Goal: Transaction & Acquisition: Purchase product/service

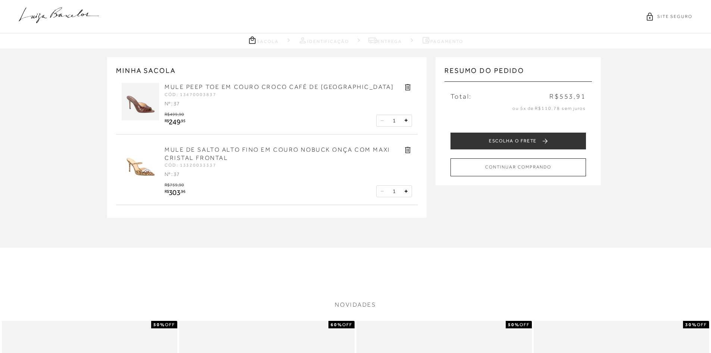
click at [407, 149] on icon at bounding box center [408, 150] width 6 height 6
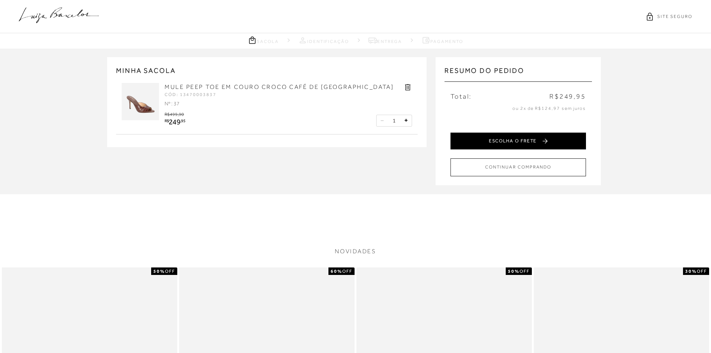
click at [518, 137] on button "ESCOLHA O FRETE" at bounding box center [519, 141] width 136 height 17
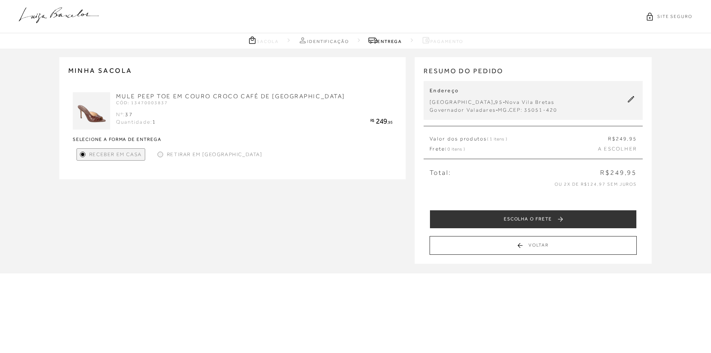
click at [455, 141] on span "Valor dos produtos ( 1 itens )" at bounding box center [468, 138] width 77 height 7
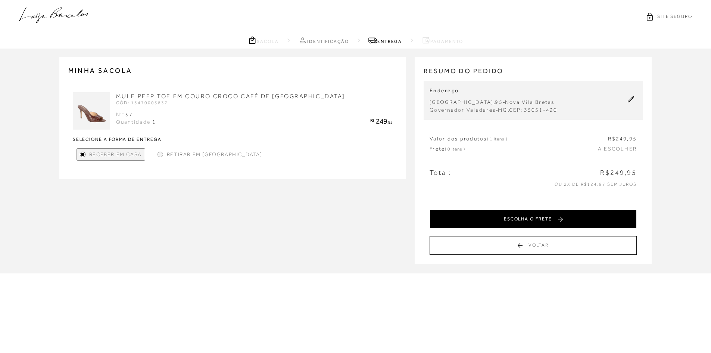
click at [500, 216] on button "ESCOLHA O FRETE" at bounding box center [533, 219] width 207 height 19
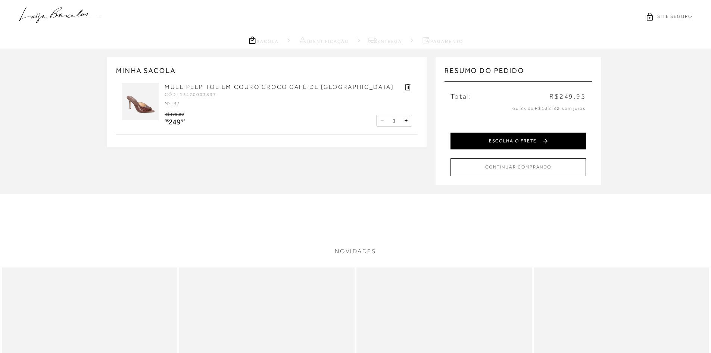
click at [505, 137] on button "ESCOLHA O FRETE" at bounding box center [519, 141] width 136 height 17
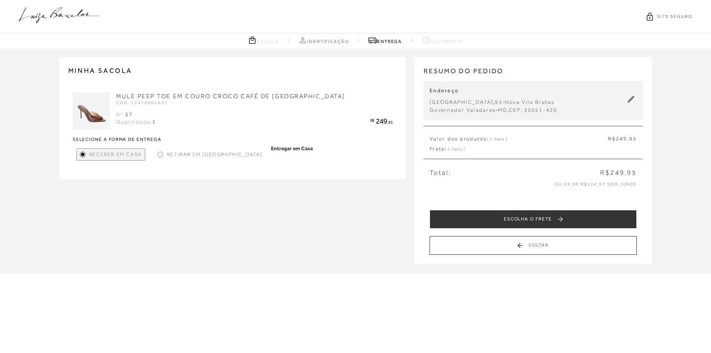
click at [161, 154] on div at bounding box center [160, 154] width 3 height 3
click at [159, 155] on div at bounding box center [160, 154] width 3 height 3
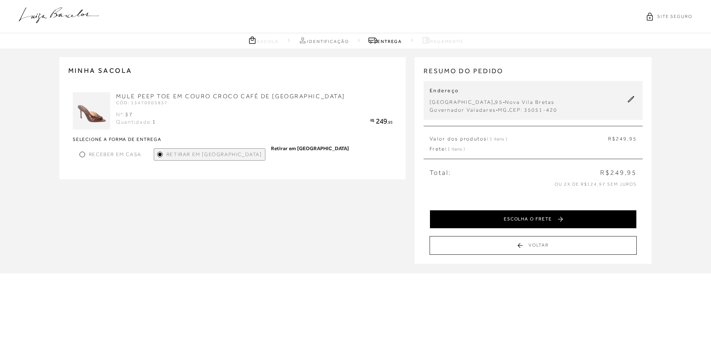
click at [509, 218] on button "ESCOLHA O FRETE" at bounding box center [533, 219] width 207 height 19
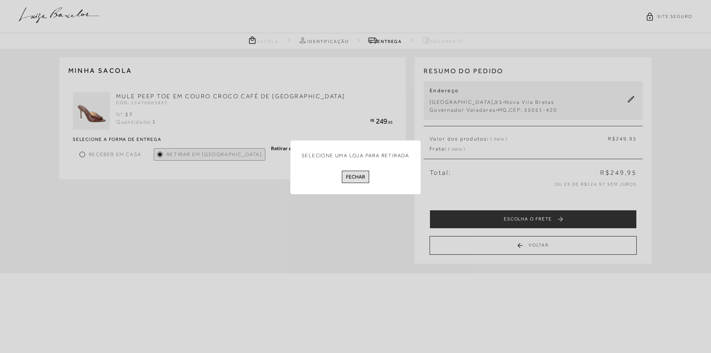
click at [362, 177] on button "Fechar" at bounding box center [355, 177] width 27 height 12
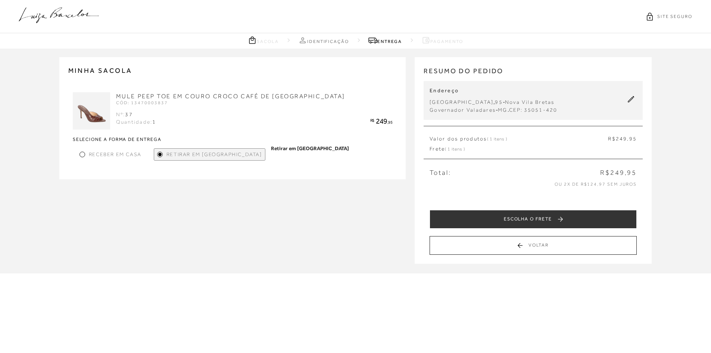
click at [184, 156] on span "Retirar em [GEOGRAPHIC_DATA]" at bounding box center [214, 154] width 96 height 8
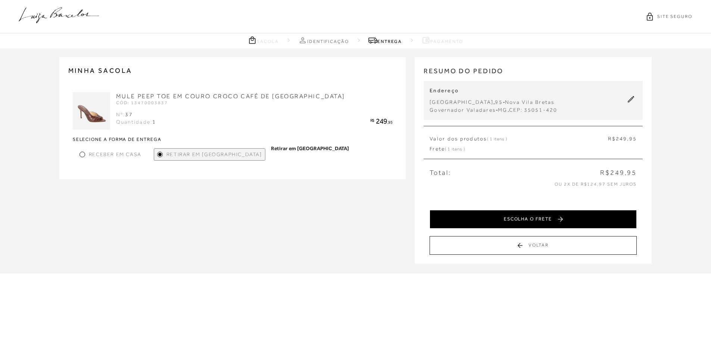
click at [508, 220] on button "ESCOLHA O FRETE" at bounding box center [533, 219] width 207 height 19
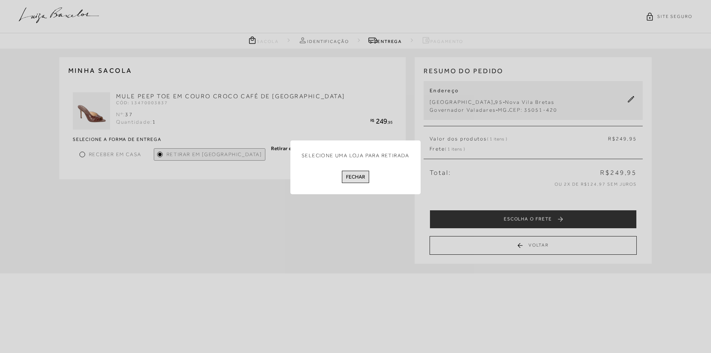
click at [352, 177] on button "Fechar" at bounding box center [355, 177] width 27 height 12
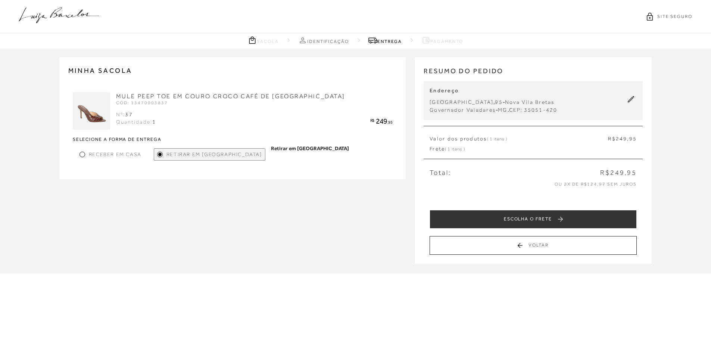
click at [205, 153] on span "Retirar em [GEOGRAPHIC_DATA]" at bounding box center [214, 154] width 96 height 8
click at [271, 150] on strong "Retirar em [GEOGRAPHIC_DATA]" at bounding box center [310, 154] width 78 height 20
click at [84, 153] on div at bounding box center [83, 155] width 6 height 6
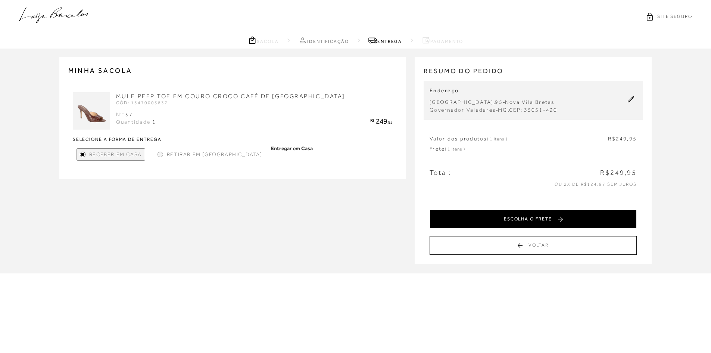
click at [491, 221] on button "ESCOLHA O FRETE" at bounding box center [533, 219] width 207 height 19
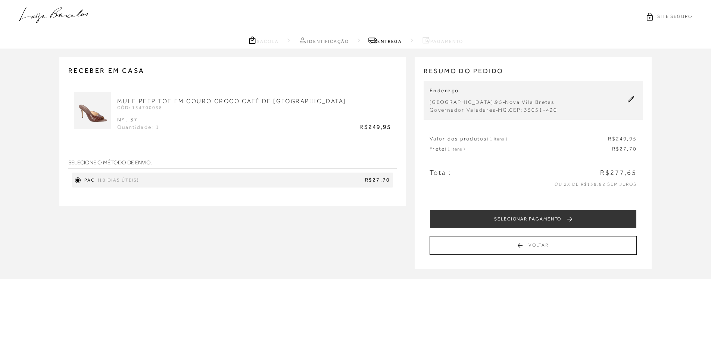
click at [376, 180] on span "R$27.70" at bounding box center [266, 179] width 248 height 7
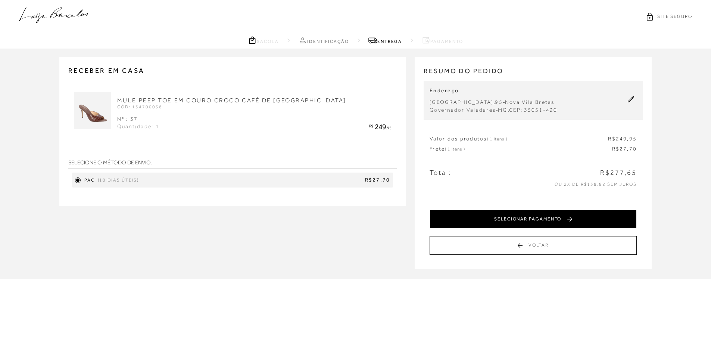
click at [474, 218] on button "SELECIONAR PAGAMENTO" at bounding box center [533, 219] width 207 height 19
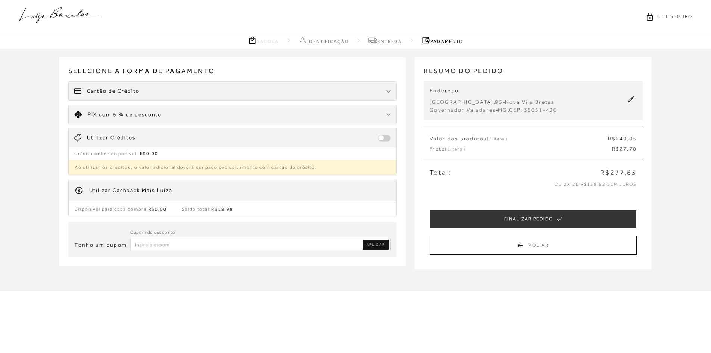
click at [116, 90] on span "Cartão de Crédito" at bounding box center [113, 90] width 53 height 7
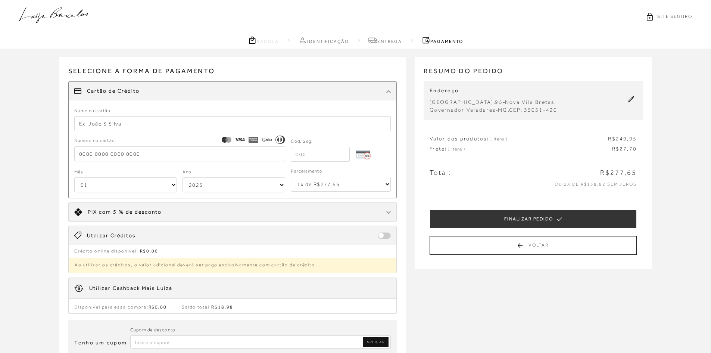
click at [333, 40] on link "Identificação" at bounding box center [323, 39] width 51 height 9
click at [260, 38] on link "Sacola" at bounding box center [263, 39] width 31 height 9
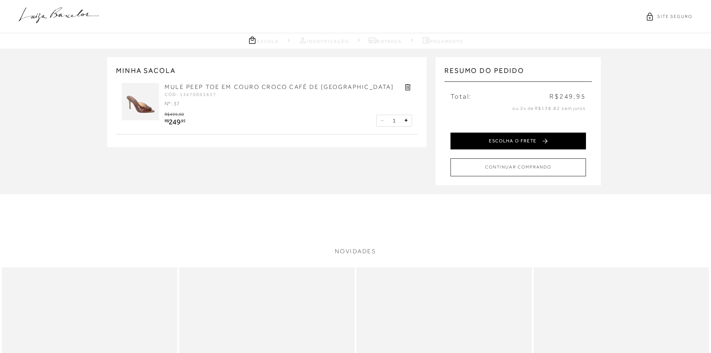
click at [472, 139] on button "ESCOLHA O FRETE" at bounding box center [519, 141] width 136 height 17
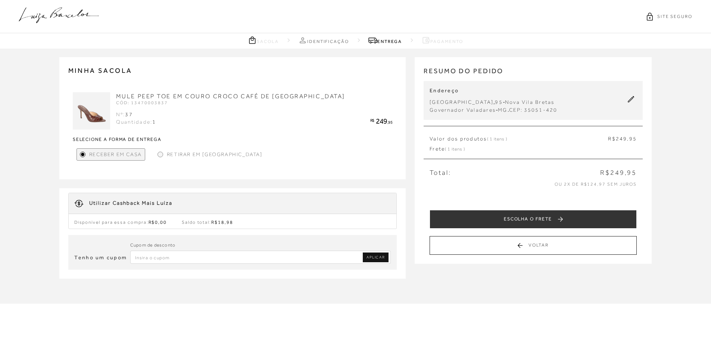
click at [230, 218] on div "Disponível para essa compra: R$0,00 Saldo total: R$18,98" at bounding box center [233, 219] width 328 height 11
click at [194, 152] on span "Retirar em [GEOGRAPHIC_DATA]" at bounding box center [215, 154] width 96 height 8
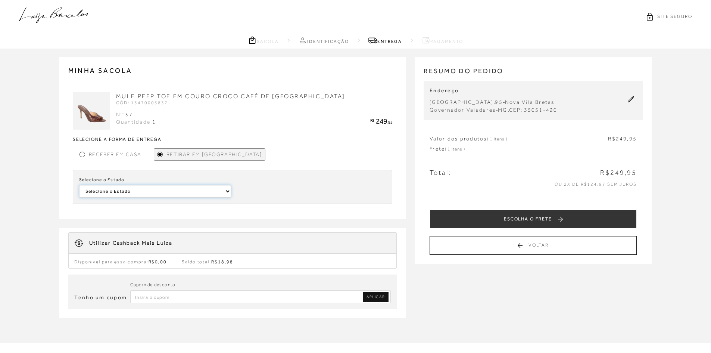
click at [227, 189] on select "Selecione o Estado Paraná" at bounding box center [155, 191] width 152 height 13
click at [79, 185] on select "Selecione o Estado Paraná" at bounding box center [155, 191] width 152 height 13
click at [109, 153] on span "Receber em Casa" at bounding box center [115, 154] width 53 height 8
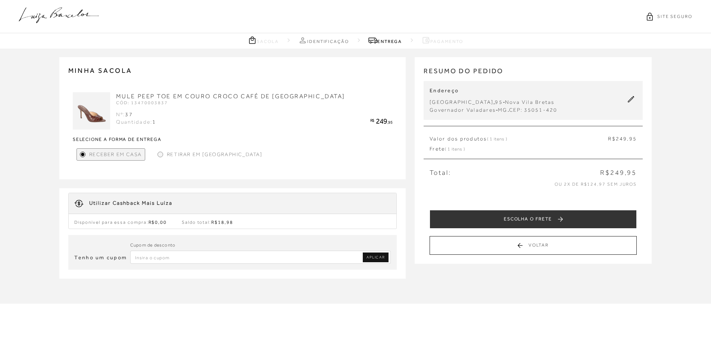
click at [162, 257] on input "Inserir Código da Promoção" at bounding box center [260, 256] width 261 height 13
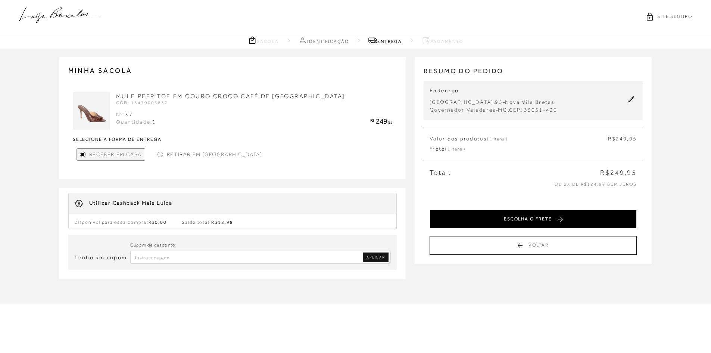
click at [536, 222] on button "ESCOLHA O FRETE" at bounding box center [533, 219] width 207 height 19
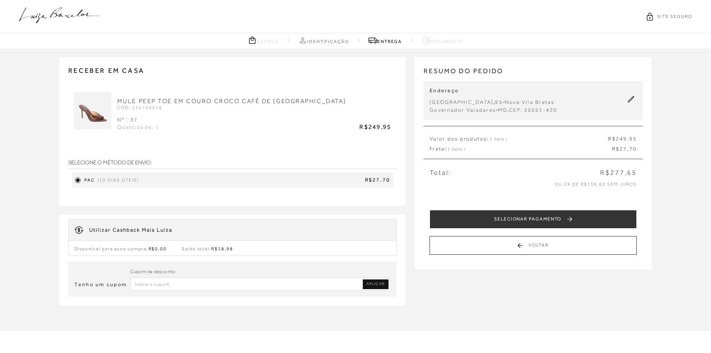
click at [375, 182] on span "R$27.70" at bounding box center [266, 179] width 248 height 7
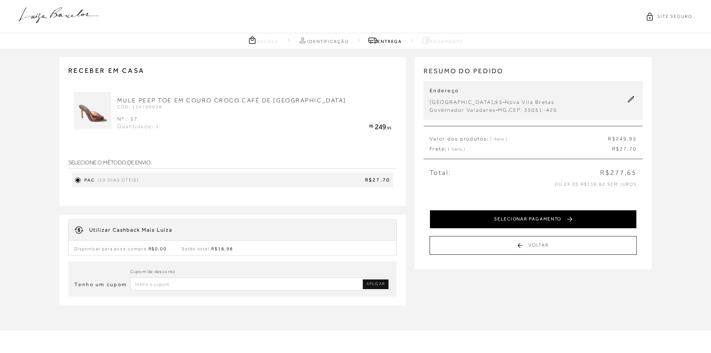
click at [493, 219] on button "SELECIONAR PAGAMENTO" at bounding box center [533, 219] width 207 height 19
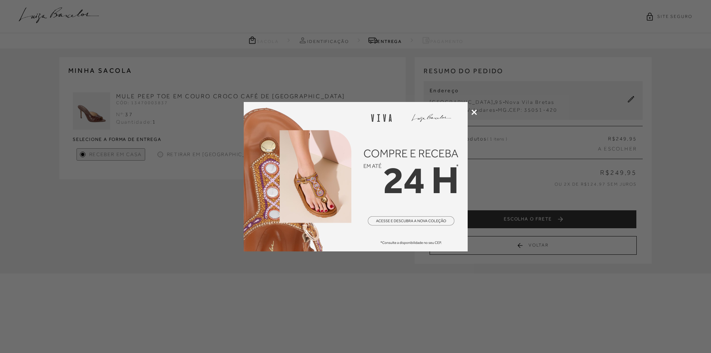
click at [474, 110] on icon at bounding box center [474, 112] width 6 height 6
